Goal: Information Seeking & Learning: Learn about a topic

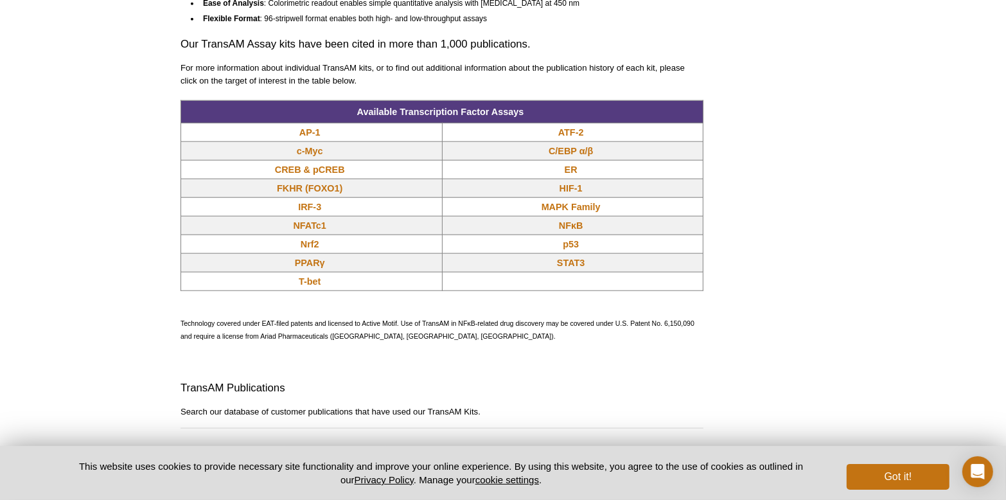
scroll to position [1072, 0]
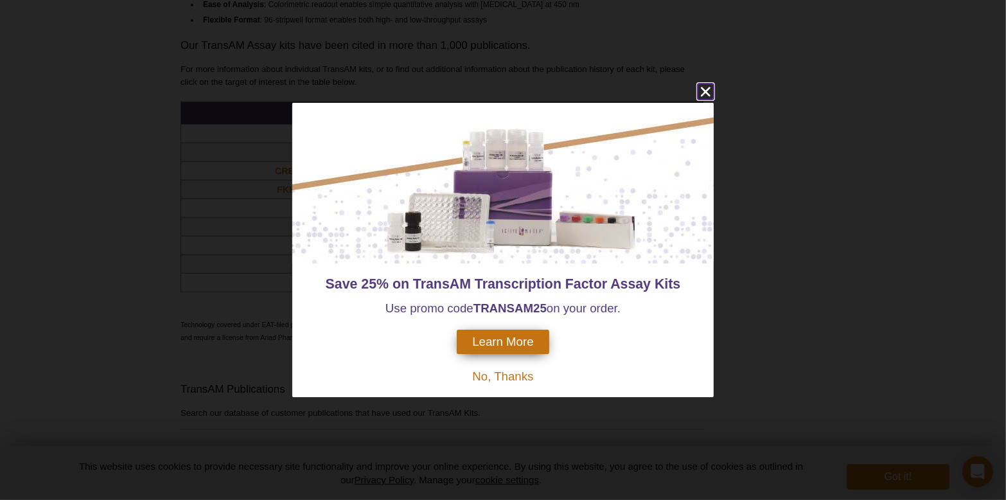
click at [709, 93] on icon "close" at bounding box center [706, 92] width 16 height 16
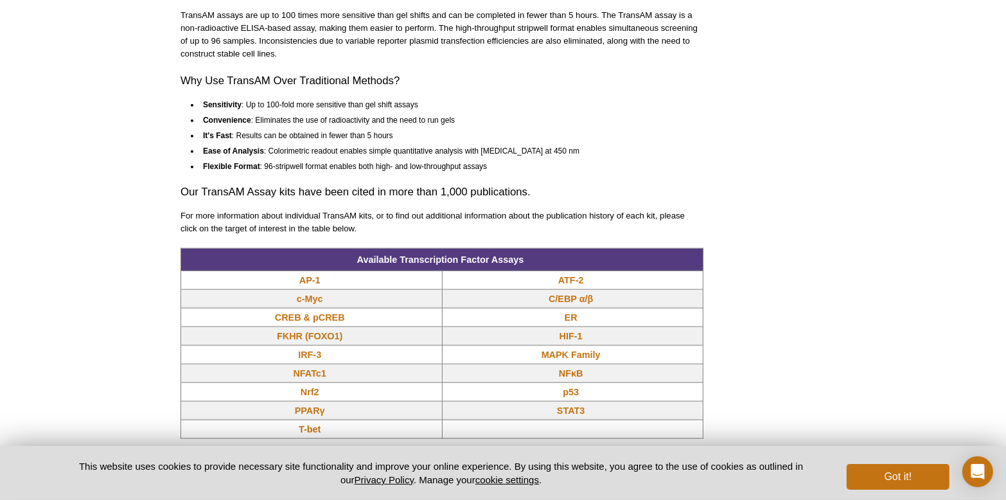
scroll to position [1008, 0]
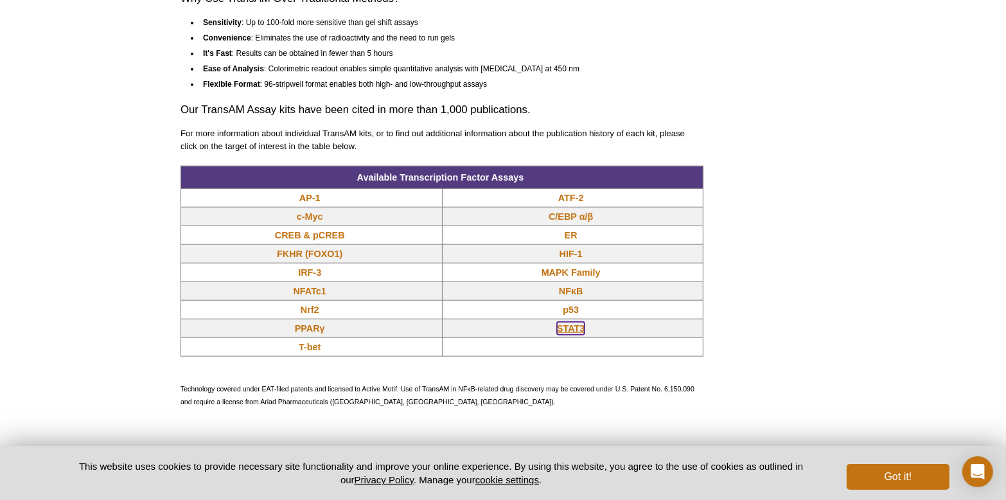
click at [572, 327] on link "STAT3" at bounding box center [571, 328] width 28 height 13
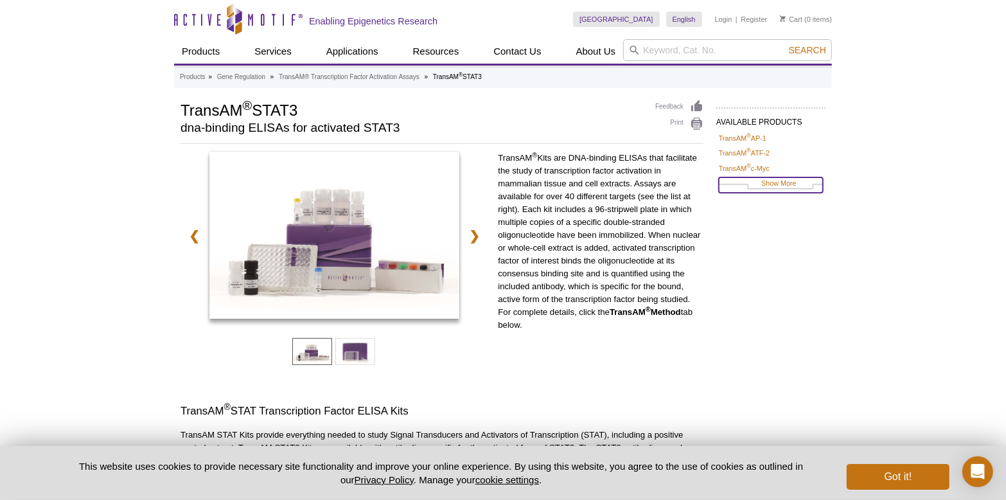
click at [784, 184] on link "Show More" at bounding box center [771, 184] width 104 height 15
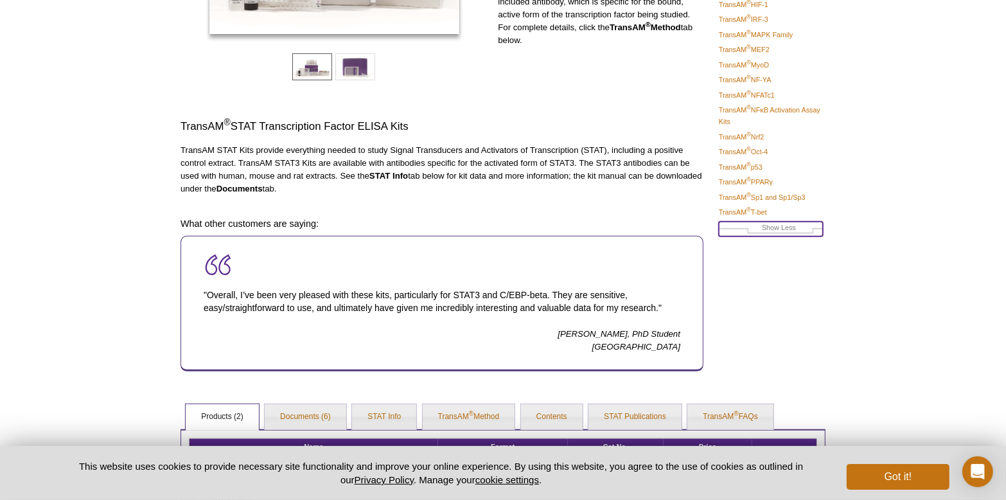
scroll to position [472, 0]
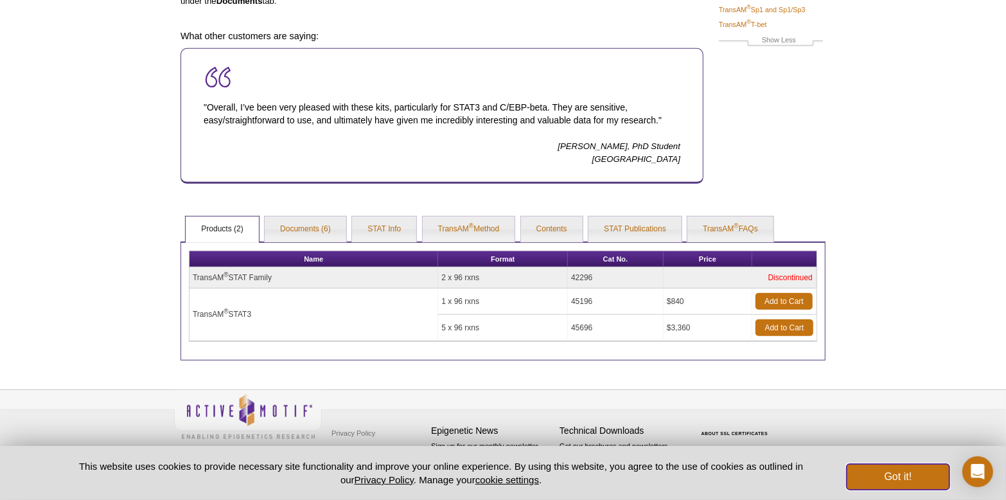
click at [908, 481] on button "Got it!" at bounding box center [898, 477] width 103 height 26
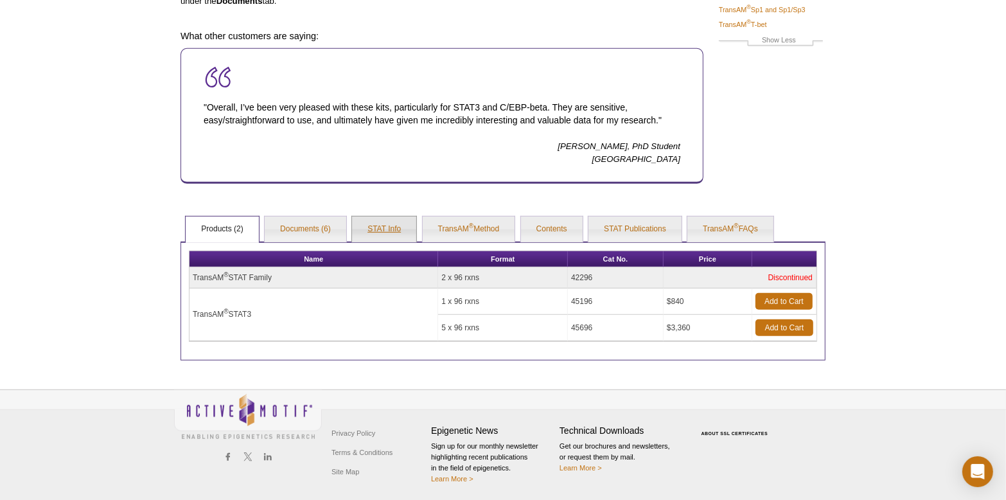
click at [390, 223] on link "STAT Info" at bounding box center [384, 229] width 64 height 26
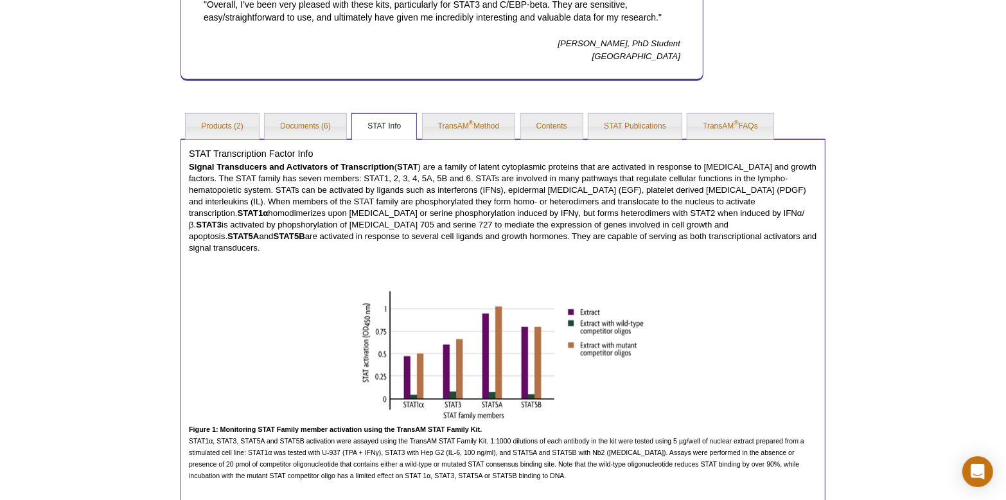
scroll to position [601, 0]
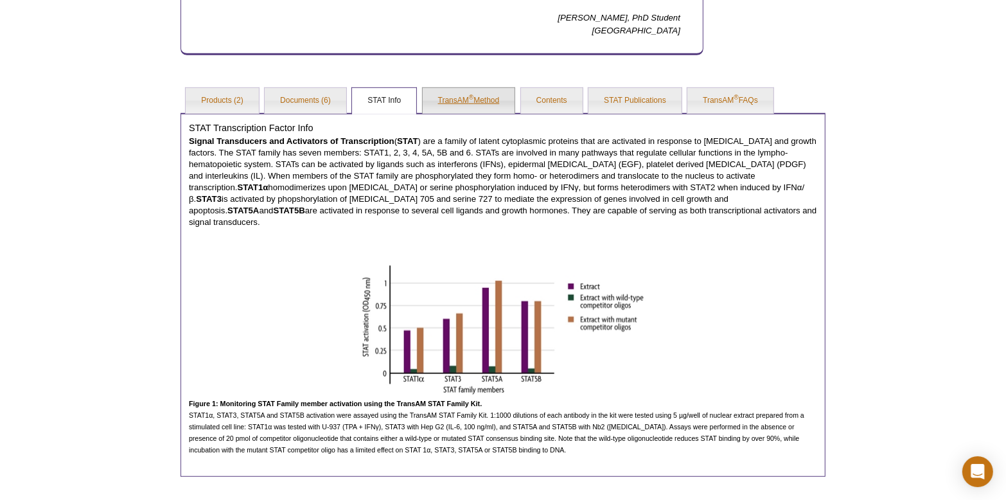
click at [463, 96] on link "TransAM ® Method" at bounding box center [469, 101] width 93 height 26
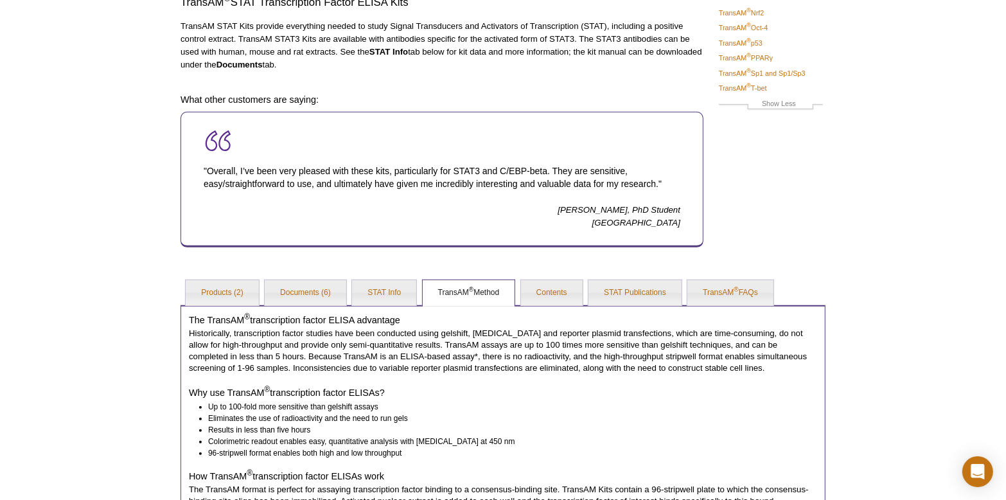
scroll to position [408, 0]
click at [627, 296] on link "STAT Publications" at bounding box center [634, 294] width 93 height 26
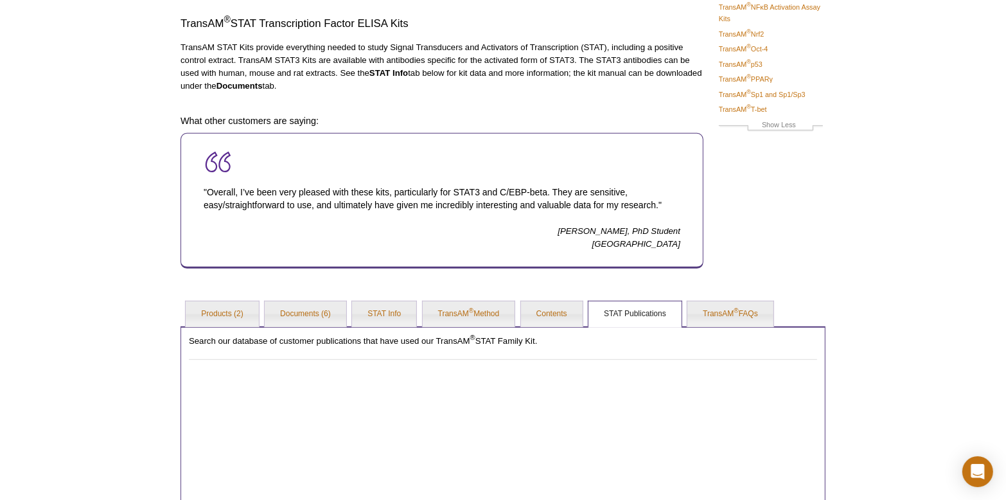
scroll to position [342, 0]
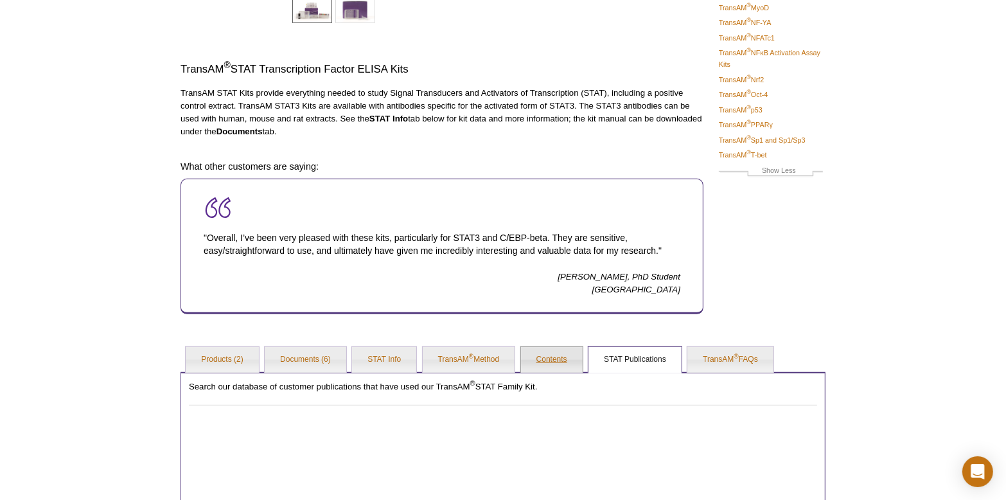
click at [558, 359] on link "Contents" at bounding box center [552, 360] width 62 height 26
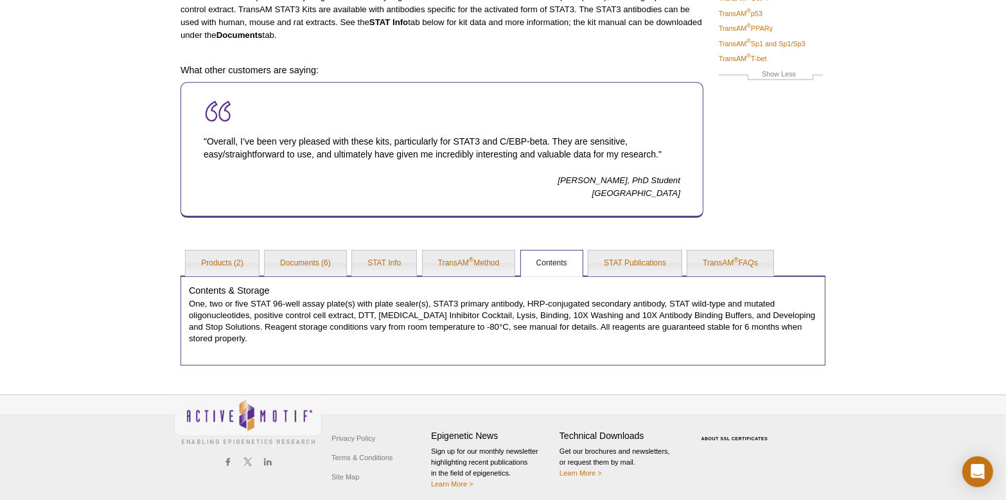
scroll to position [443, 0]
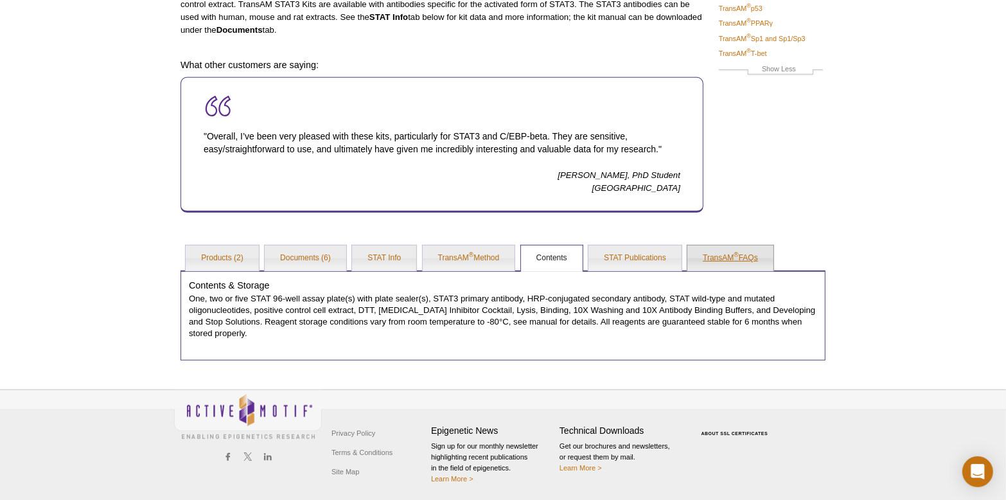
click at [723, 250] on link "TransAM ® FAQs" at bounding box center [730, 258] width 86 height 26
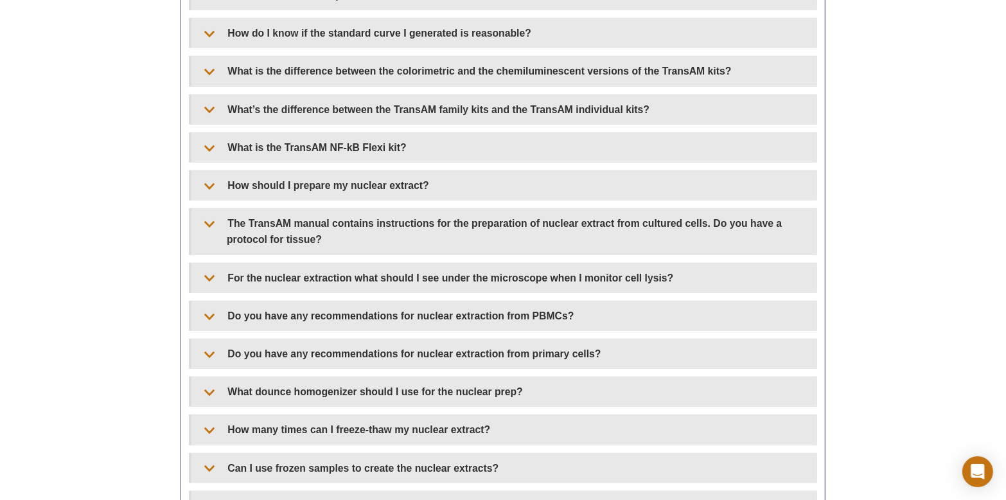
scroll to position [1086, 0]
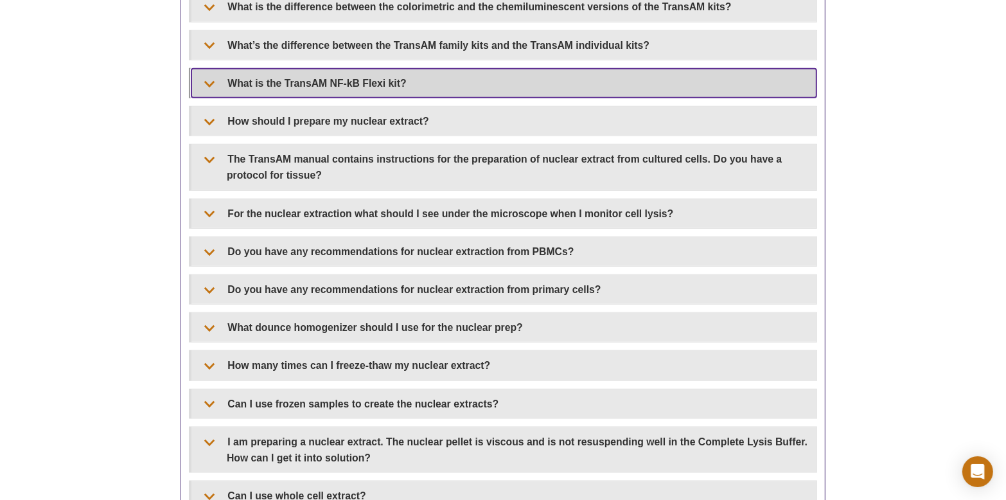
click at [208, 73] on summary "What is the TransAM NF-kB Flexi kit?" at bounding box center [503, 83] width 625 height 29
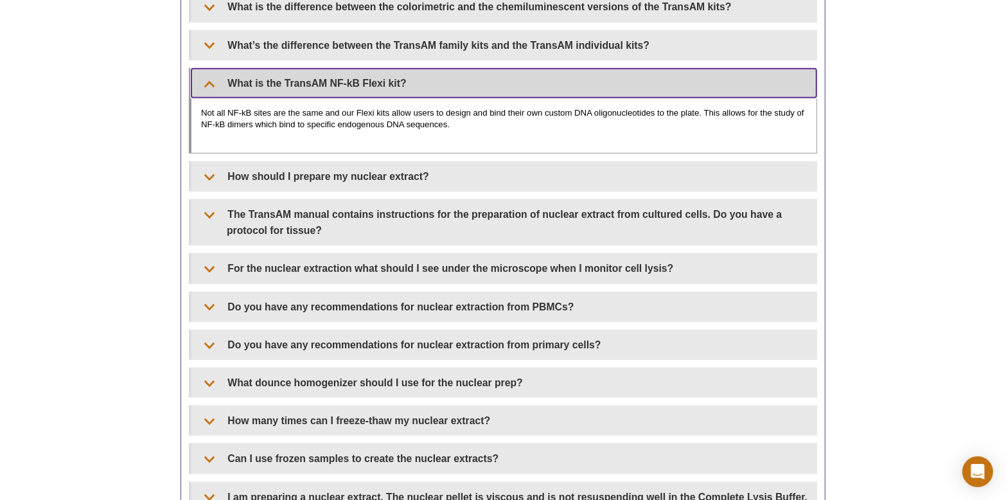
click at [208, 74] on summary "What is the TransAM NF-kB Flexi kit?" at bounding box center [503, 83] width 625 height 29
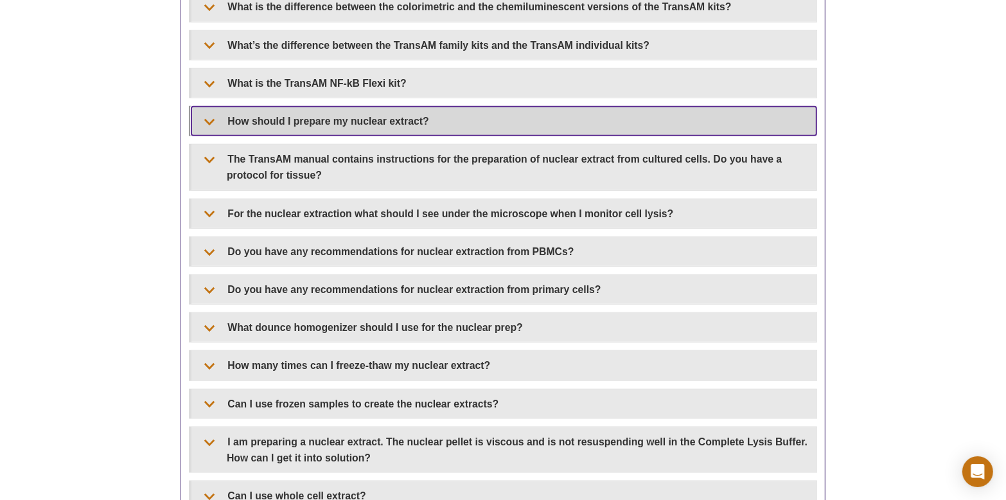
click at [208, 108] on summary "How should I prepare my nuclear extract?" at bounding box center [503, 121] width 625 height 29
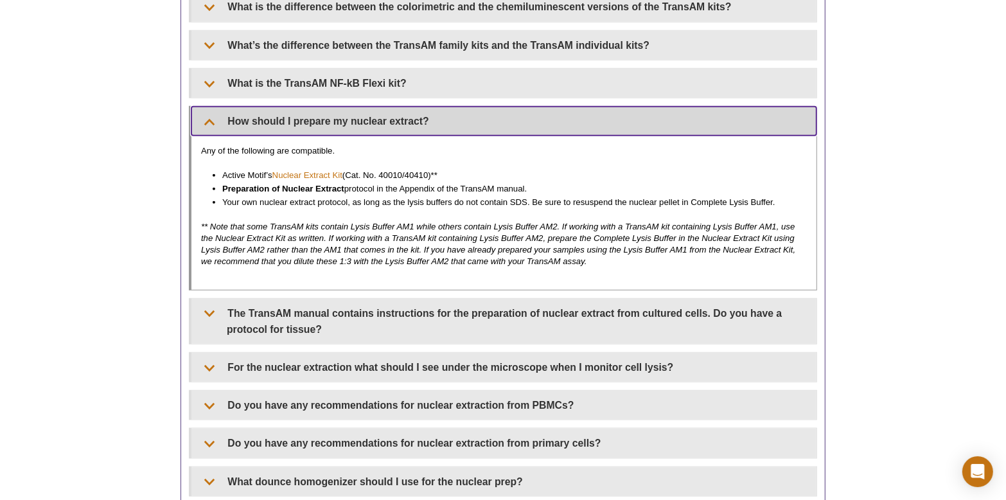
click at [211, 112] on summary "How should I prepare my nuclear extract?" at bounding box center [503, 121] width 625 height 29
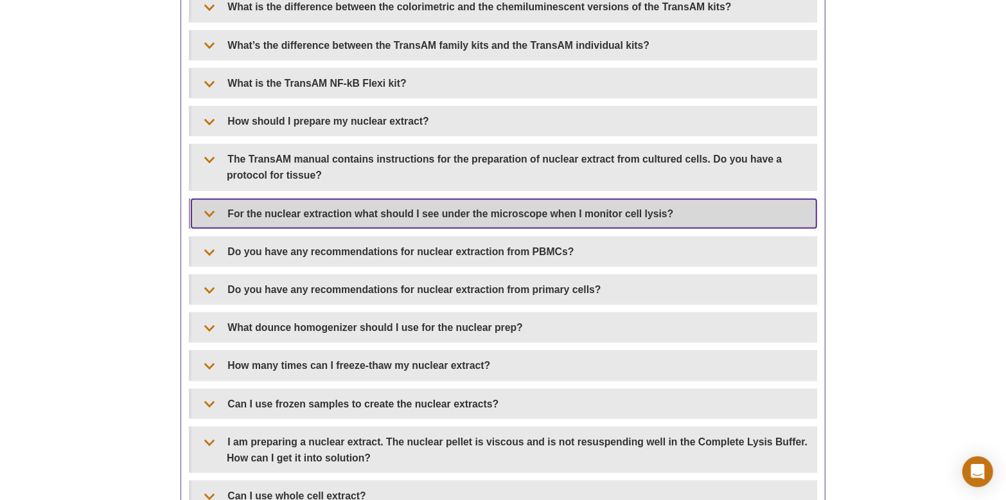
click at [215, 201] on summary "For the nuclear extraction what should I see under the microscope when I monito…" at bounding box center [503, 213] width 625 height 29
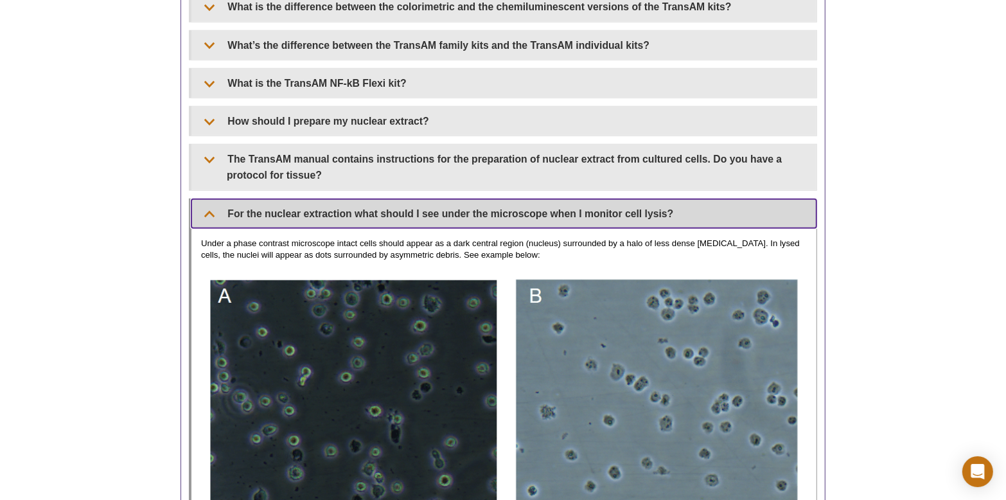
click at [213, 199] on summary "For the nuclear extraction what should I see under the microscope when I monito…" at bounding box center [503, 213] width 625 height 29
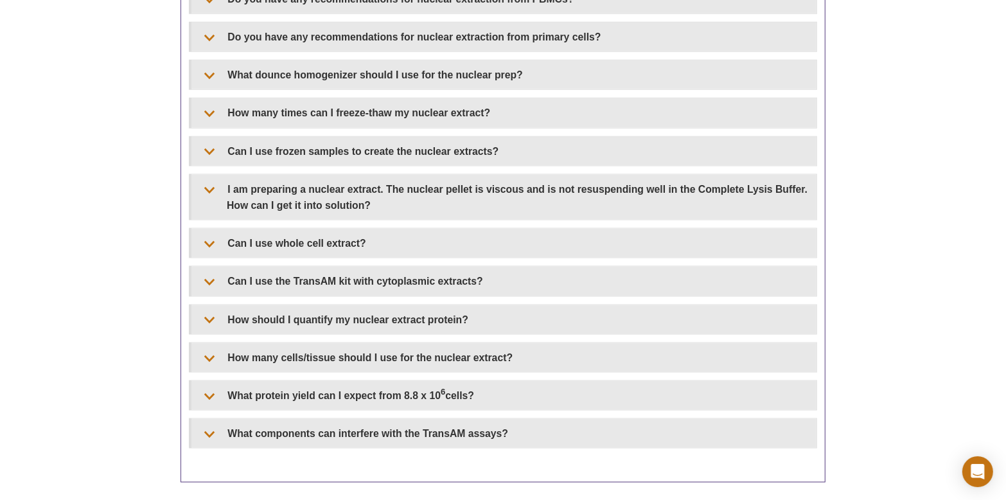
scroll to position [1407, 0]
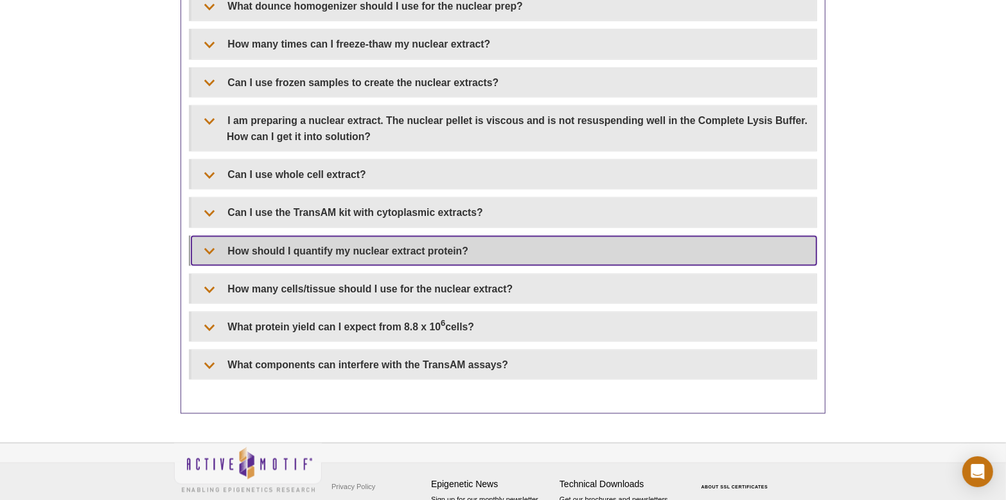
click at [211, 236] on summary "How should I quantify my nuclear extract protein?" at bounding box center [503, 250] width 625 height 29
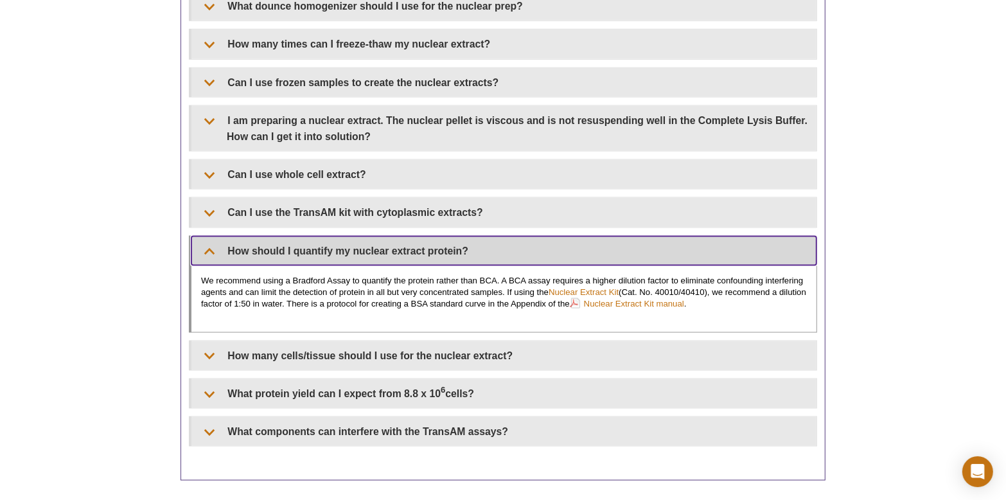
click at [208, 236] on summary "How should I quantify my nuclear extract protein?" at bounding box center [503, 250] width 625 height 29
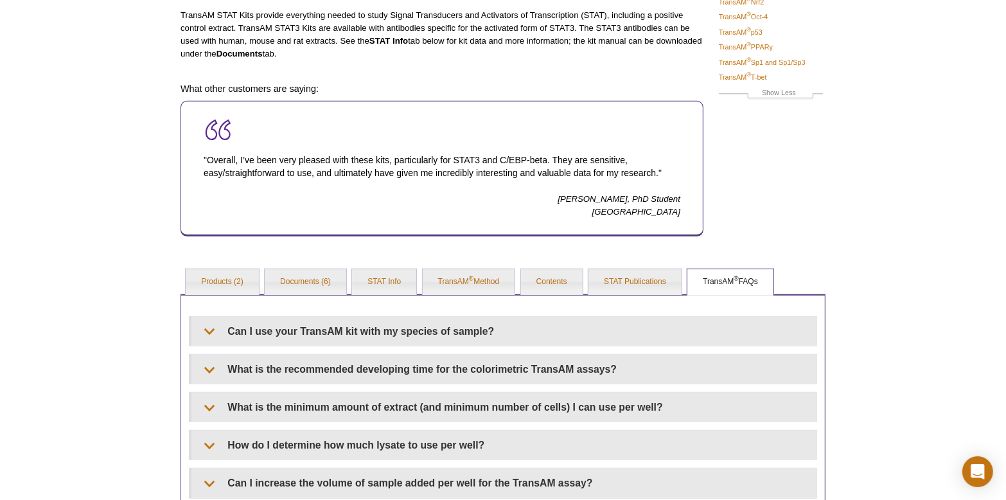
scroll to position [379, 0]
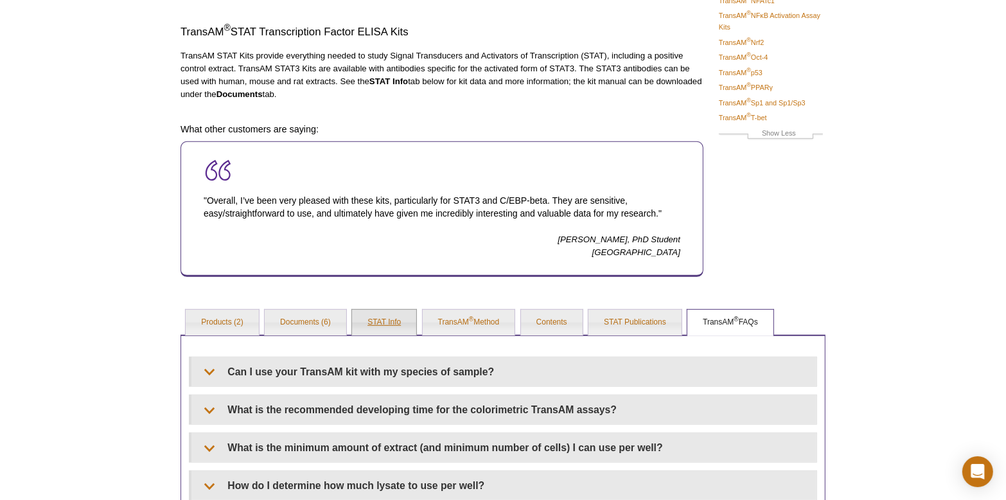
click at [373, 321] on link "STAT Info" at bounding box center [384, 323] width 64 height 26
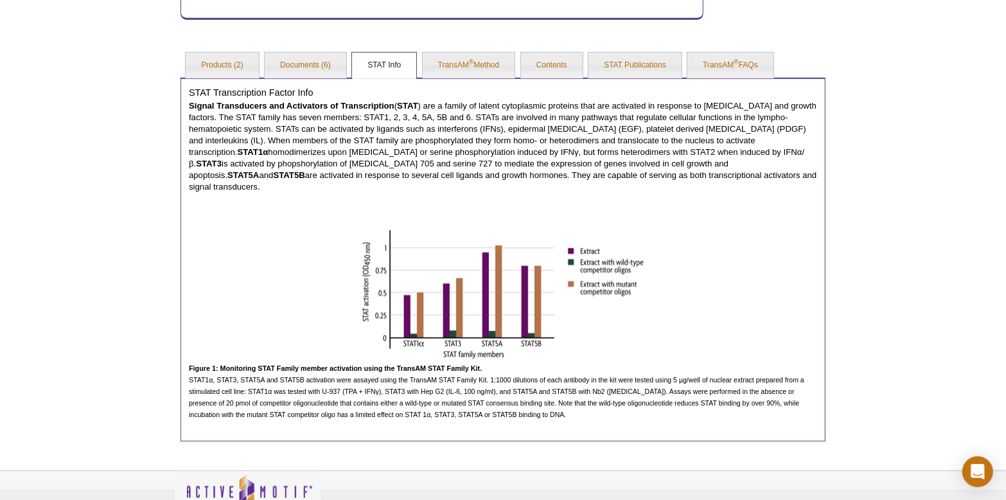
scroll to position [443, 0]
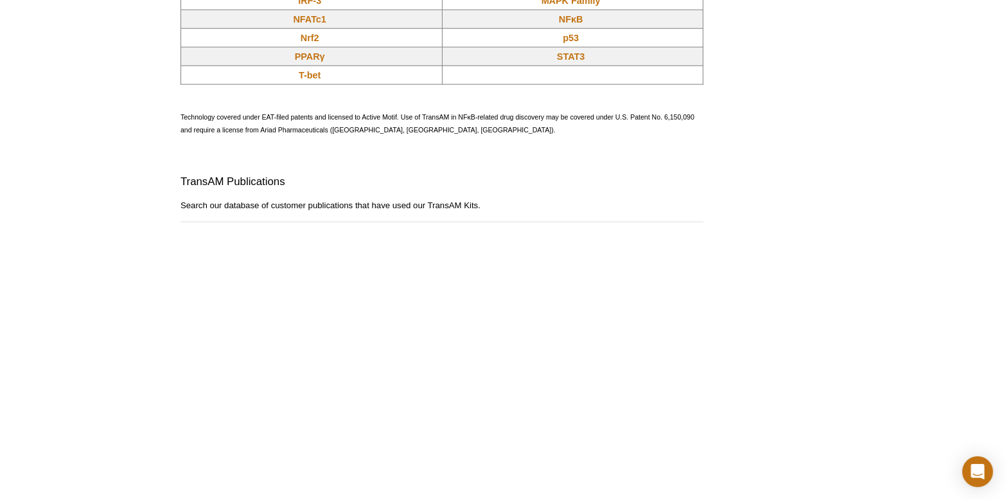
scroll to position [1008, 0]
